Goal: Task Accomplishment & Management: Manage account settings

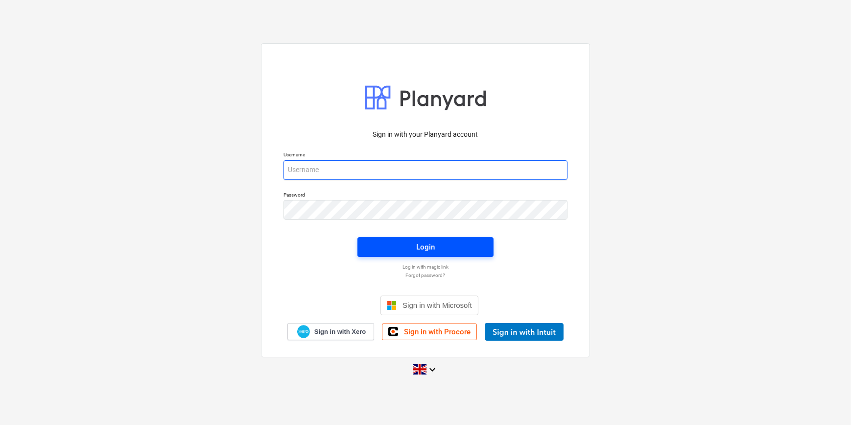
type input "[PERSON_NAME][EMAIL_ADDRESS][PERSON_NAME][DOMAIN_NAME]"
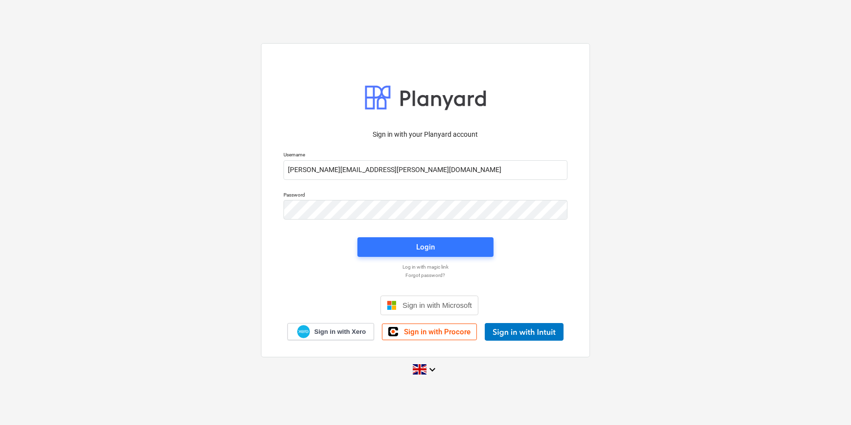
drag, startPoint x: 431, startPoint y: 244, endPoint x: 252, endPoint y: 0, distance: 302.8
click at [431, 244] on div "Login" at bounding box center [425, 247] width 19 height 13
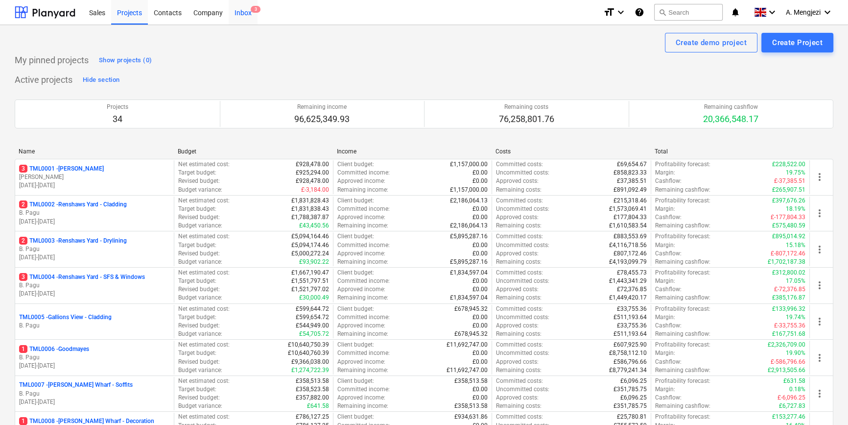
click at [242, 13] on div "Inbox 3" at bounding box center [243, 12] width 29 height 25
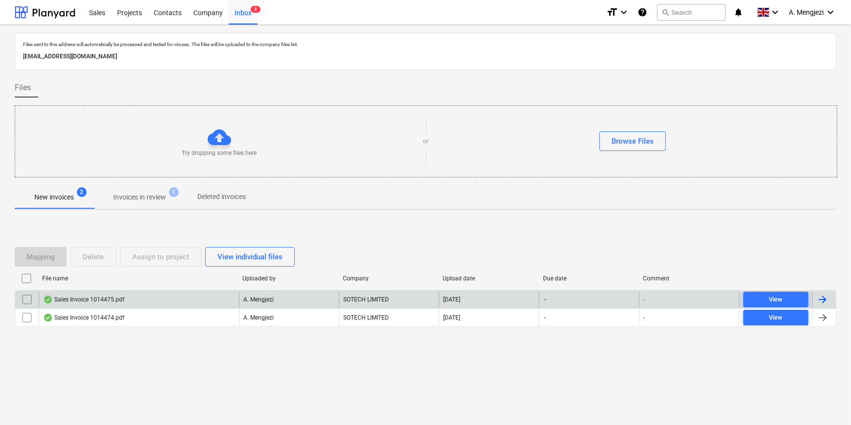
click at [157, 295] on div "Sales Invoice 1014475.pdf" at bounding box center [139, 299] width 200 height 16
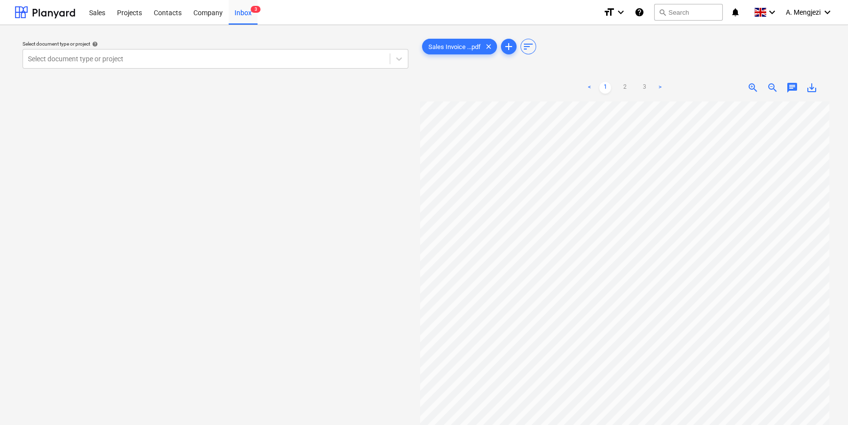
scroll to position [0, 33]
click at [637, 85] on div "< 1 2 3 > zoom_in zoom_out chat 0 save_alt" at bounding box center [625, 286] width 410 height 425
click at [643, 88] on link "3" at bounding box center [645, 88] width 12 height 12
click at [622, 89] on link "2" at bounding box center [625, 88] width 12 height 12
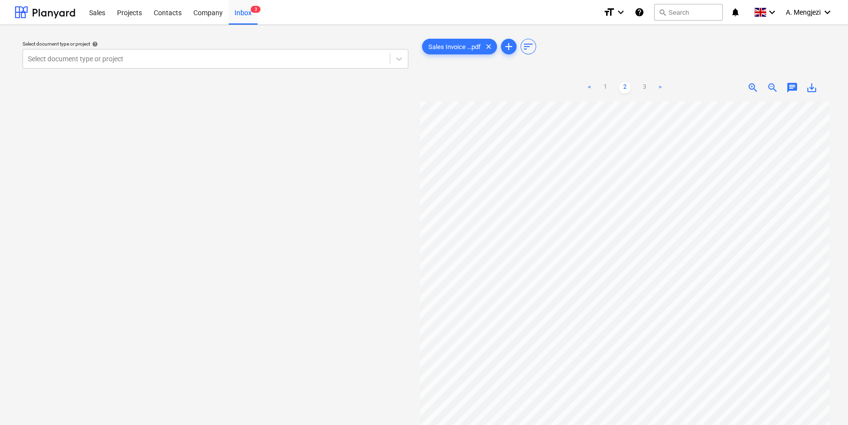
scroll to position [0, 33]
click at [248, 14] on div "Inbox 3" at bounding box center [243, 12] width 29 height 25
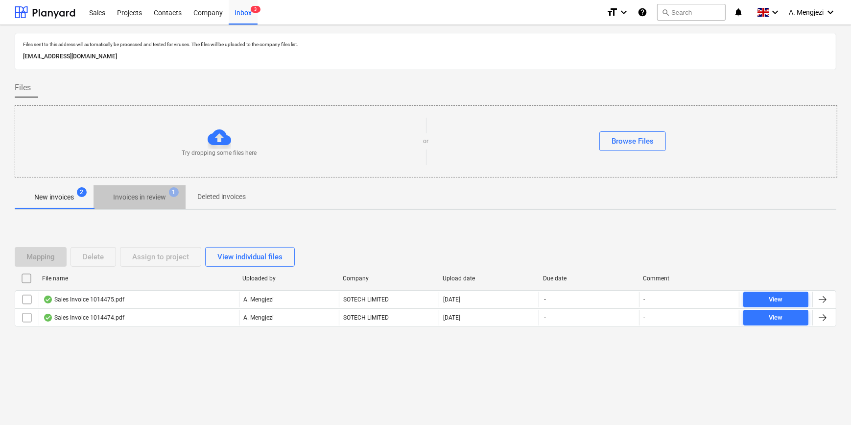
click at [127, 192] on p "Invoices in review" at bounding box center [139, 197] width 53 height 10
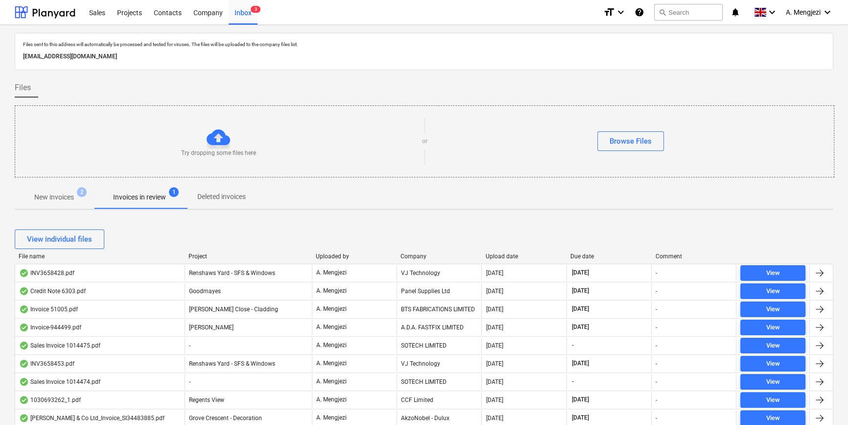
click at [408, 256] on div "Company" at bounding box center [439, 256] width 77 height 7
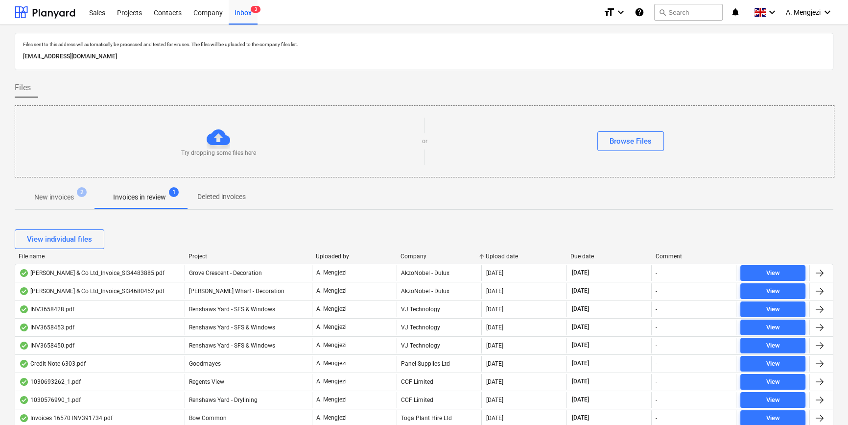
click at [437, 253] on div "Company" at bounding box center [439, 256] width 77 height 7
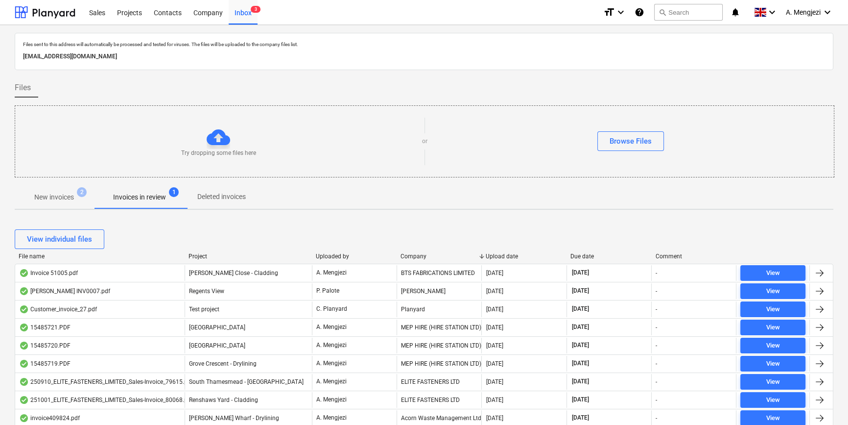
click at [437, 253] on div "Company" at bounding box center [439, 256] width 77 height 7
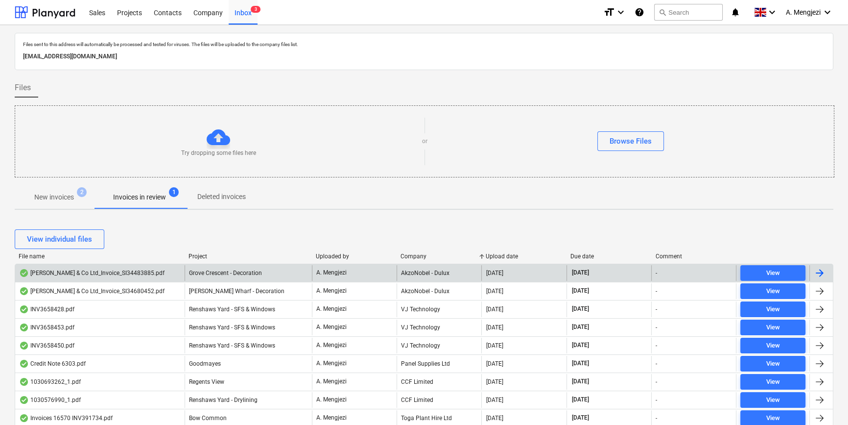
scroll to position [222, 0]
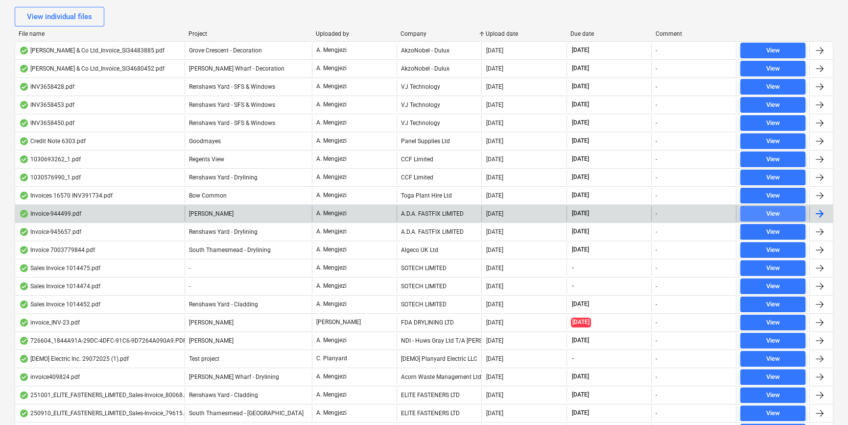
click at [774, 208] on div "View" at bounding box center [773, 213] width 14 height 11
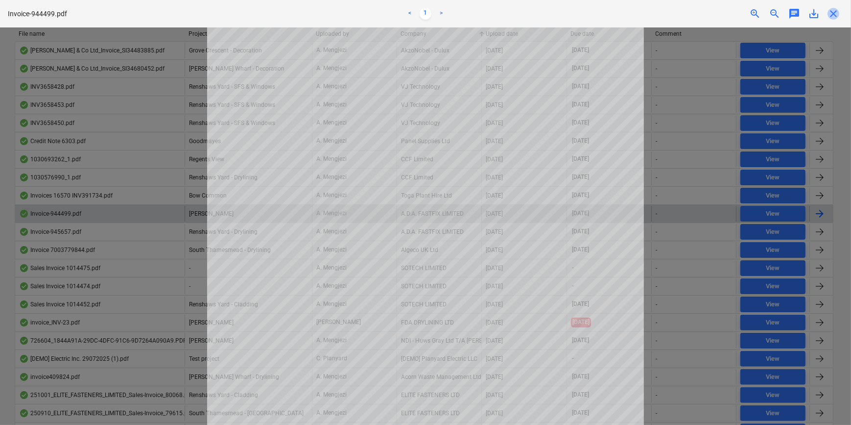
click at [835, 11] on span "close" at bounding box center [834, 14] width 12 height 12
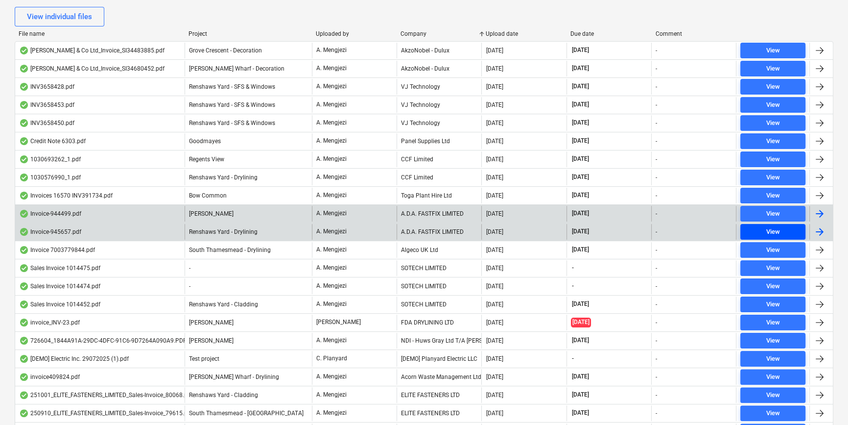
click at [770, 226] on div "View" at bounding box center [773, 231] width 14 height 11
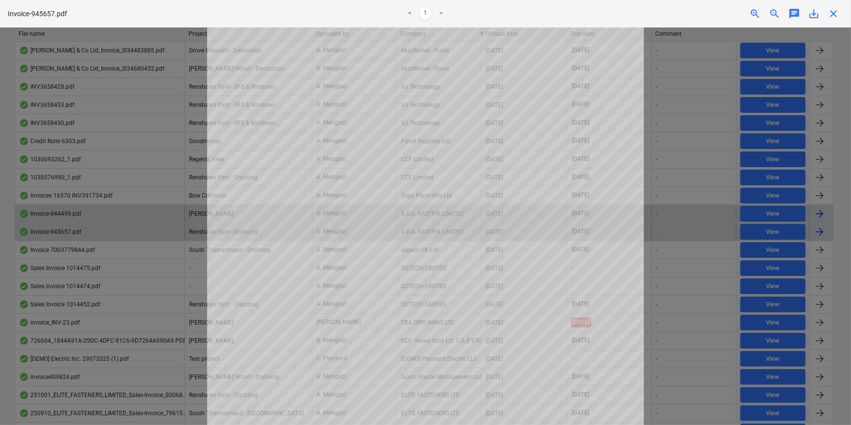
click at [835, 14] on span "close" at bounding box center [834, 14] width 12 height 12
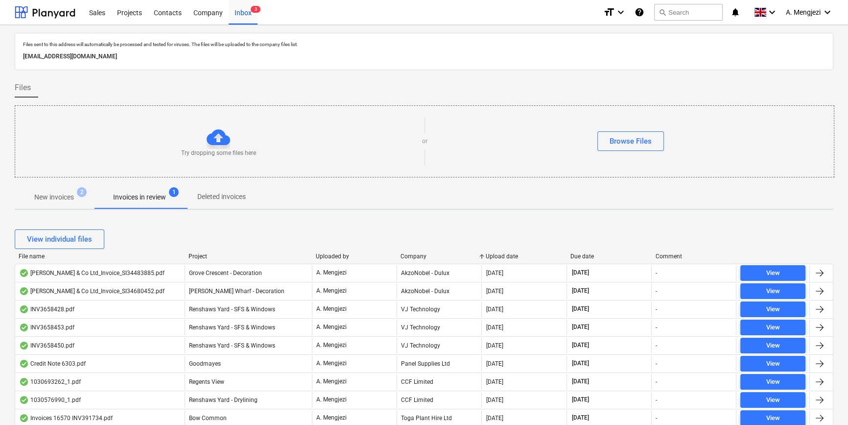
click at [49, 192] on span "New invoices 2" at bounding box center [53, 196] width 55 height 9
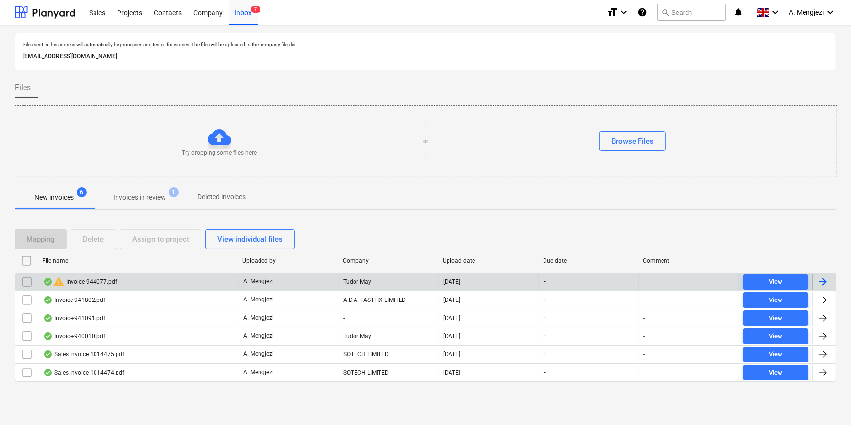
click at [24, 275] on input "checkbox" at bounding box center [27, 282] width 16 height 16
click at [81, 235] on button "Delete" at bounding box center [94, 239] width 46 height 20
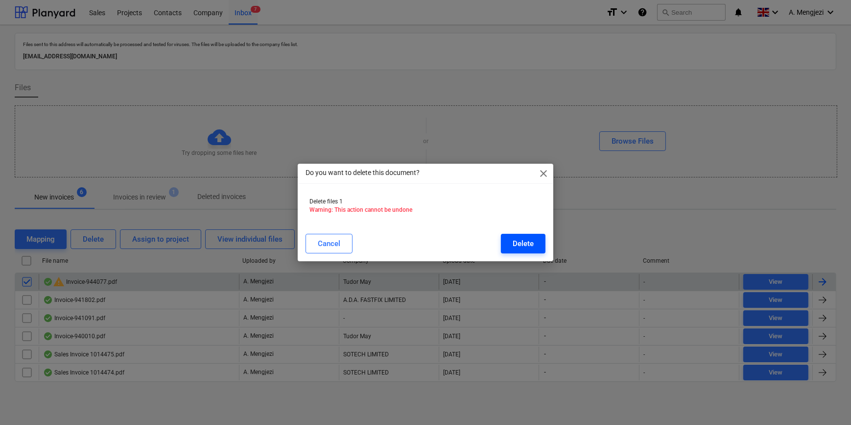
click at [530, 236] on button "Delete" at bounding box center [523, 244] width 45 height 20
